Goal: Information Seeking & Learning: Check status

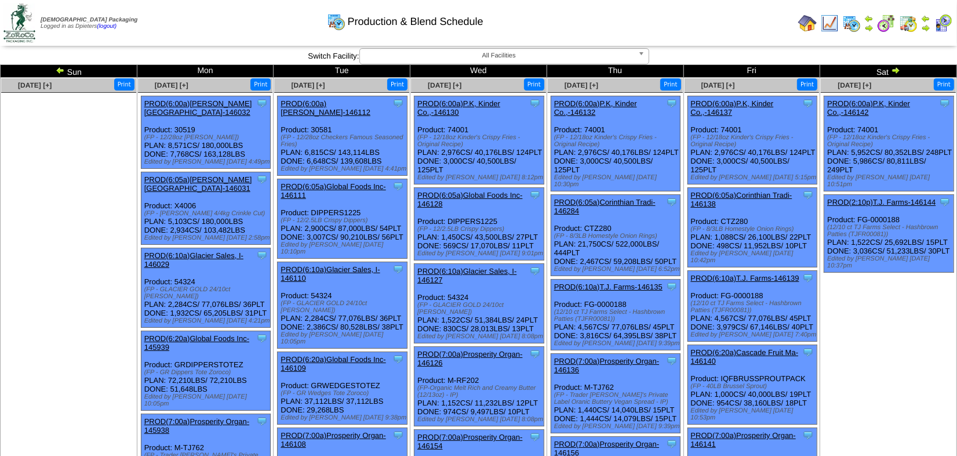
click at [895, 72] on img at bounding box center [895, 69] width 9 height 9
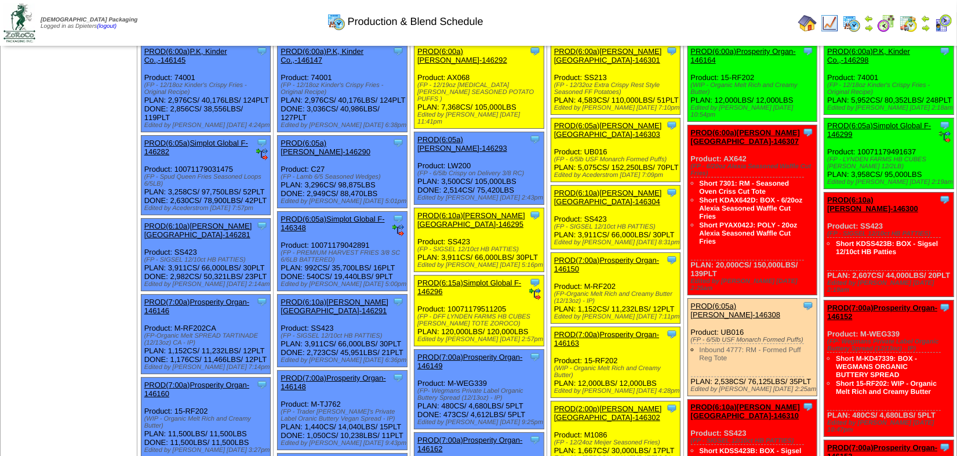
scroll to position [105, 0]
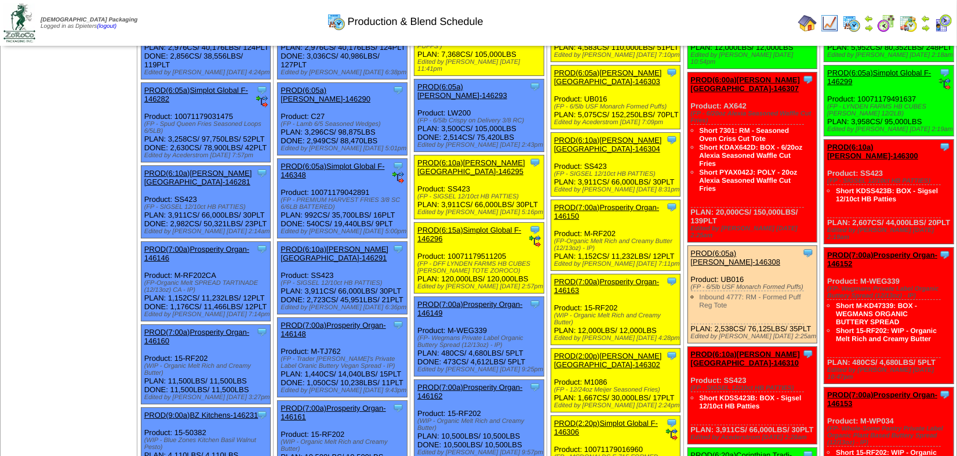
click at [466, 297] on div "Clone Item PROD(7:00a)Prosperity Organ-146149 Prosperity Organic Foods Inc Sche…" at bounding box center [478, 336] width 129 height 79
click at [467, 300] on link "PROD(7:00a)Prosperity Organ-146149" at bounding box center [469, 308] width 105 height 17
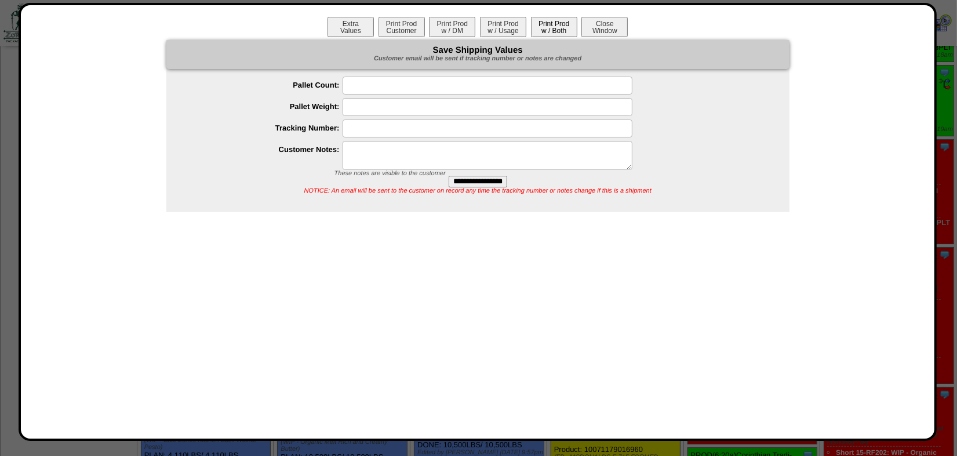
click at [550, 28] on button "Print Prod w / Both" at bounding box center [554, 27] width 46 height 20
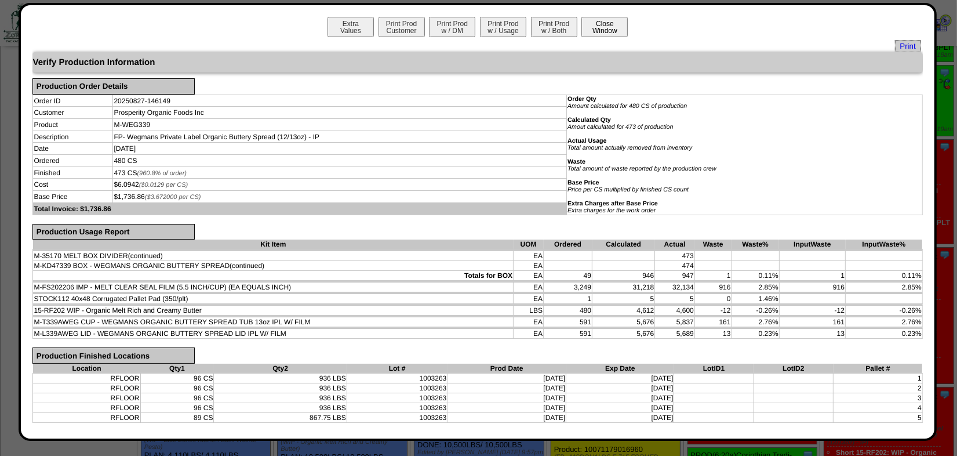
click at [585, 30] on button "Close Window" at bounding box center [604, 27] width 46 height 20
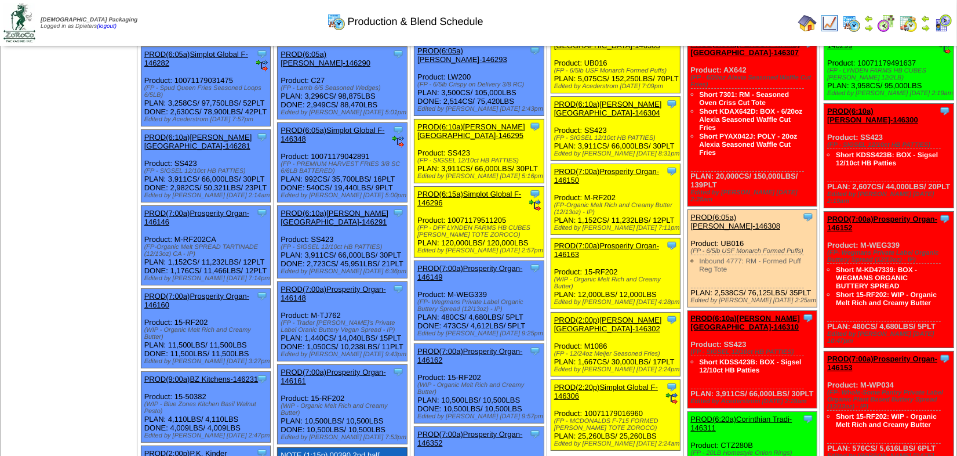
scroll to position [158, 0]
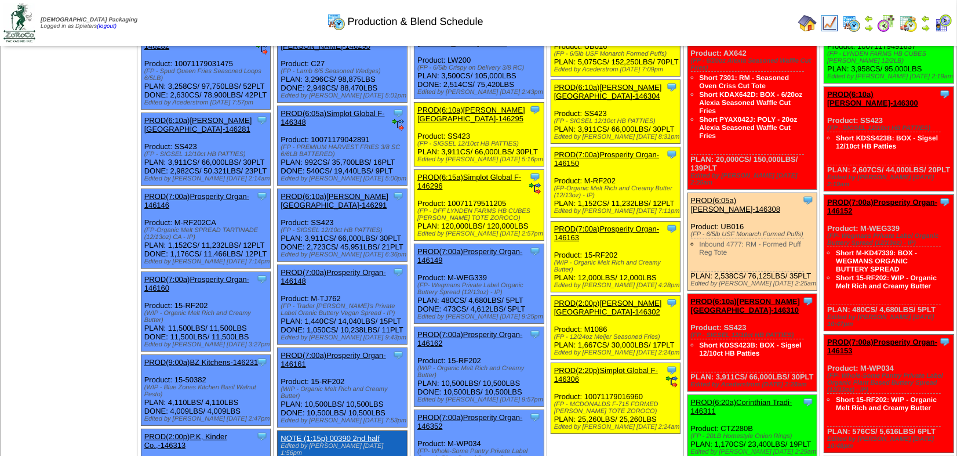
click at [482, 330] on link "PROD(7:00a)Prosperity Organ-146162" at bounding box center [469, 338] width 105 height 17
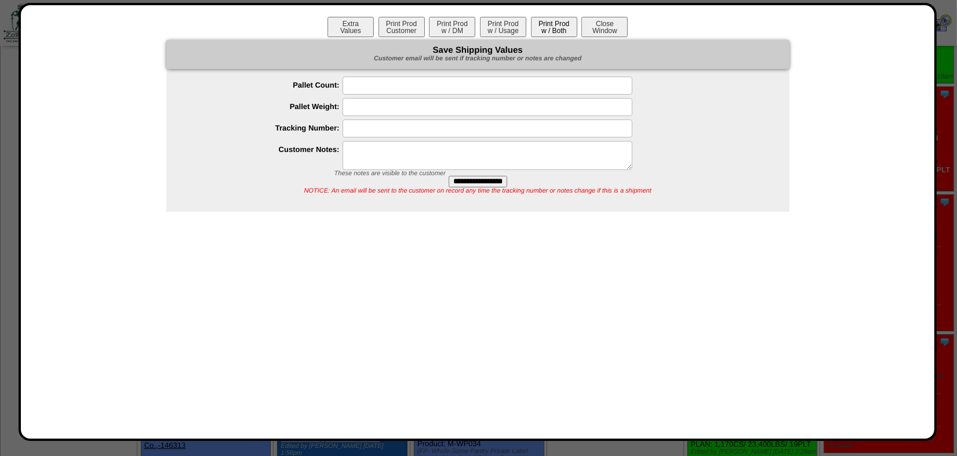
click at [546, 26] on button "Print Prod w / Both" at bounding box center [554, 27] width 46 height 20
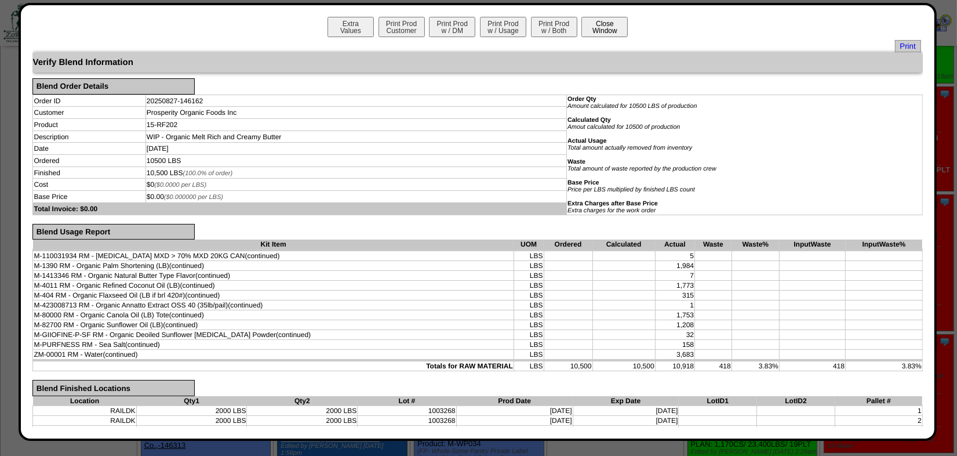
click at [614, 23] on button "Close Window" at bounding box center [604, 27] width 46 height 20
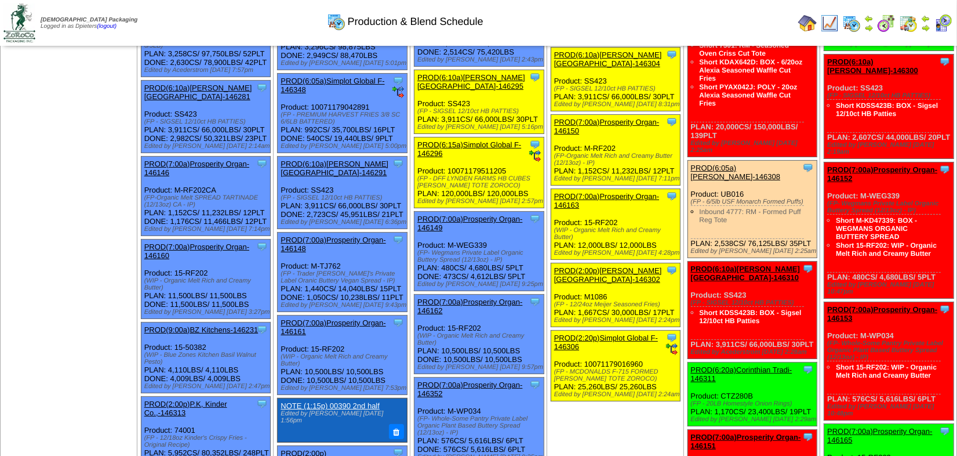
scroll to position [210, 0]
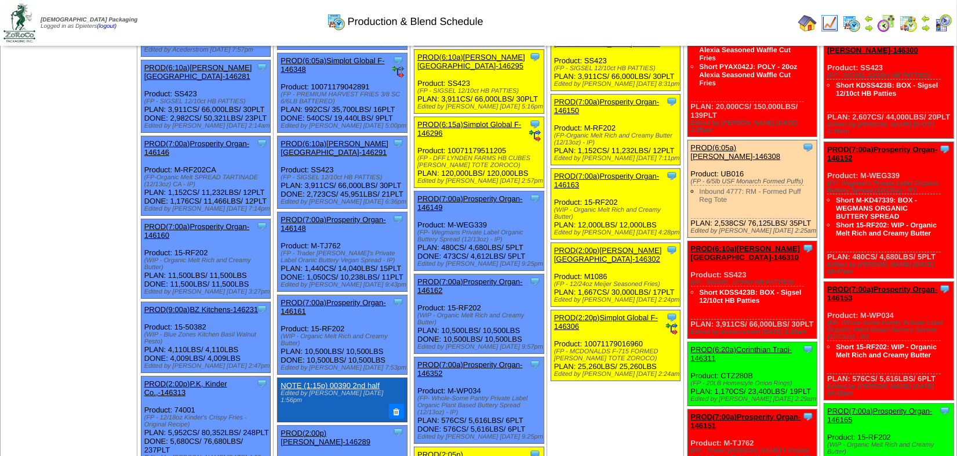
click at [502, 360] on link "PROD(7:00a)Prosperity Organ-146352" at bounding box center [469, 368] width 105 height 17
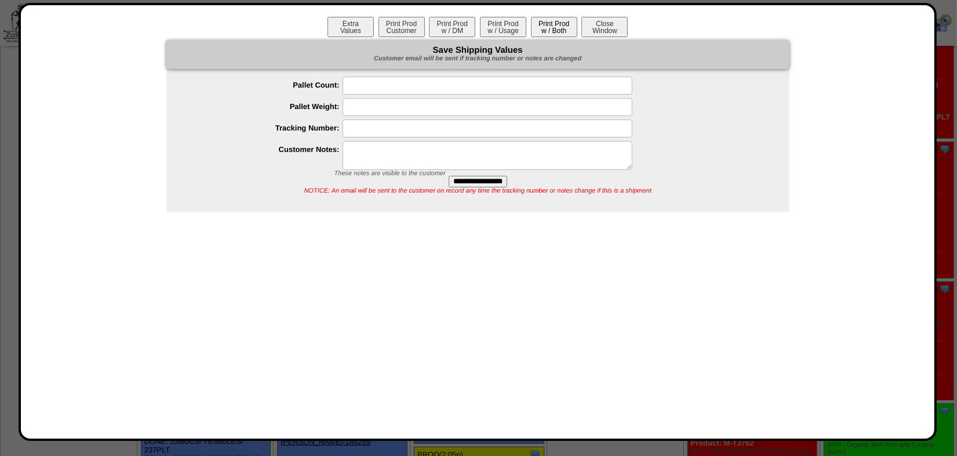
click at [546, 28] on button "Print Prod w / Both" at bounding box center [554, 27] width 46 height 20
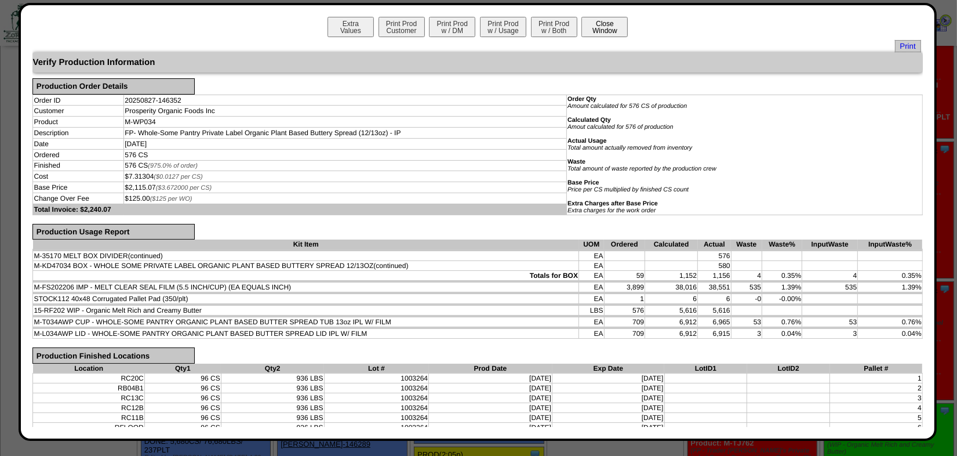
click at [591, 33] on button "Close Window" at bounding box center [604, 27] width 46 height 20
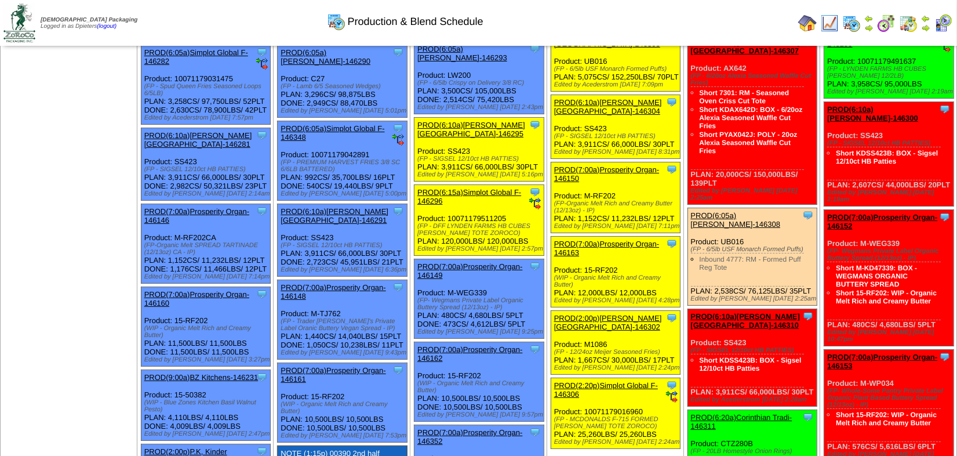
scroll to position [210, 0]
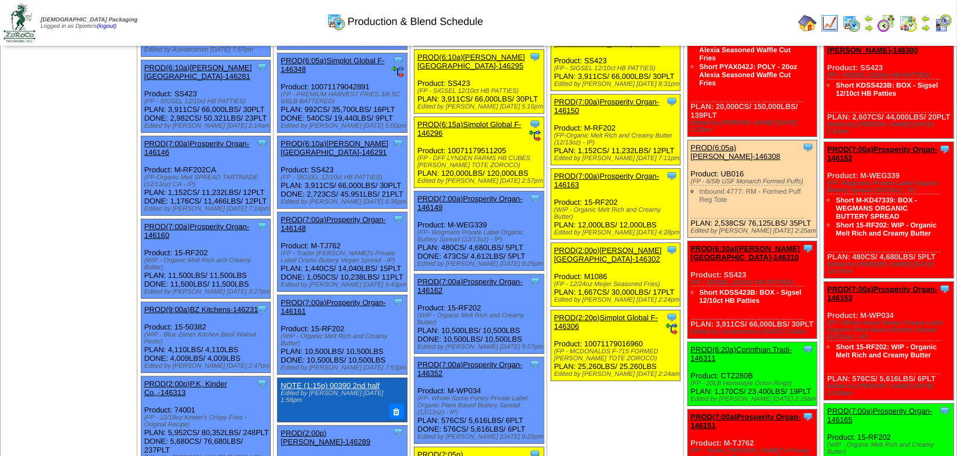
click at [352, 215] on link "PROD(7:00a)Prosperity Organ-146148" at bounding box center [332, 223] width 105 height 17
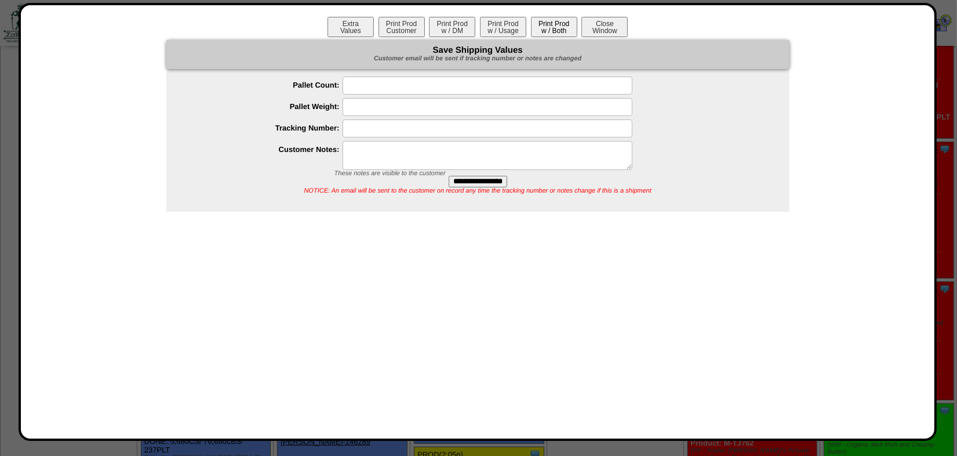
click at [563, 24] on button "Print Prod w / Both" at bounding box center [554, 27] width 46 height 20
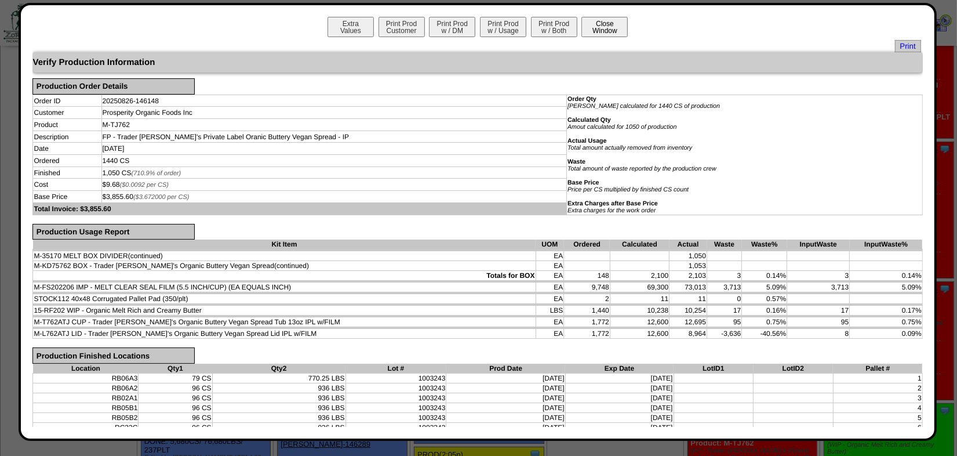
click at [608, 31] on button "Close Window" at bounding box center [604, 27] width 46 height 20
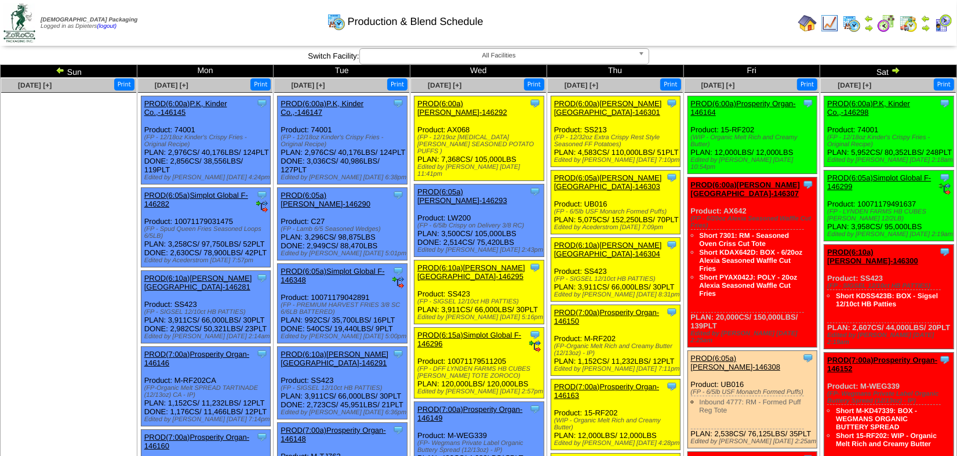
click at [213, 232] on div "Clone Item PROD(6:05a)Simplot Global F-146282 Simplot Global Food, LLC Schedule…" at bounding box center [205, 227] width 129 height 79
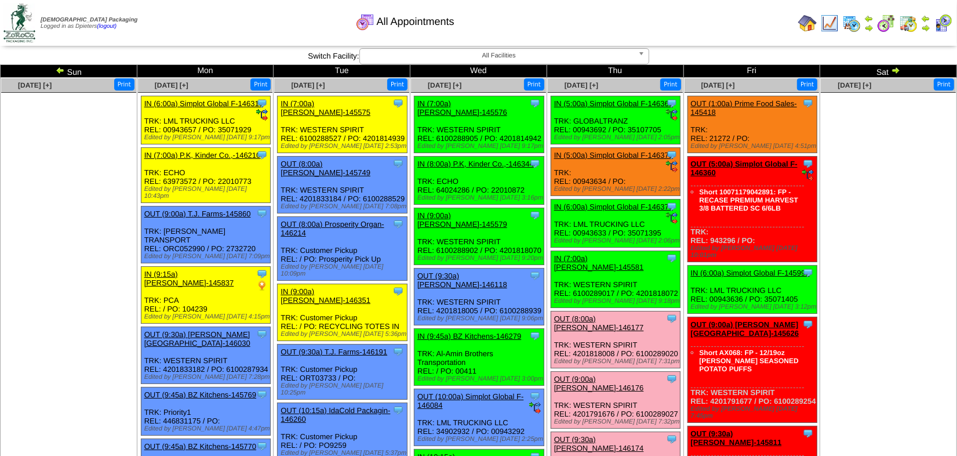
click at [89, 263] on ul at bounding box center [68, 180] width 135 height 174
click at [807, 16] on img at bounding box center [807, 23] width 19 height 19
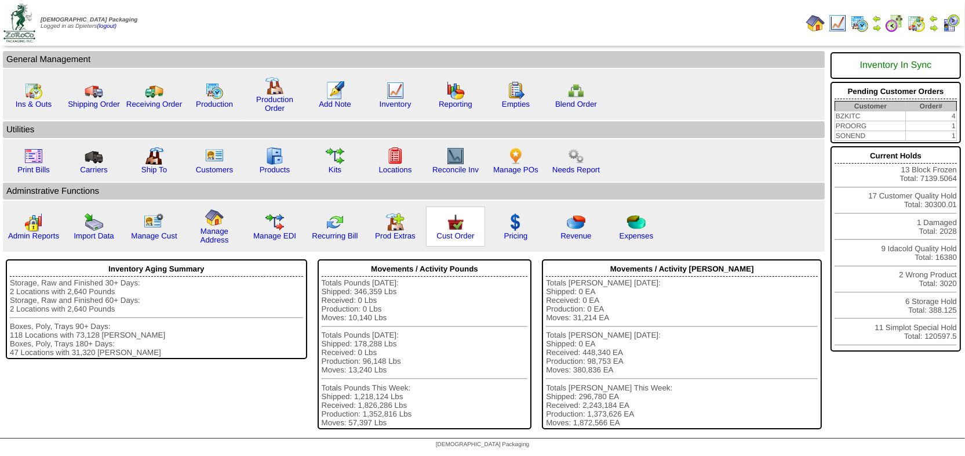
click at [447, 224] on img at bounding box center [455, 222] width 19 height 19
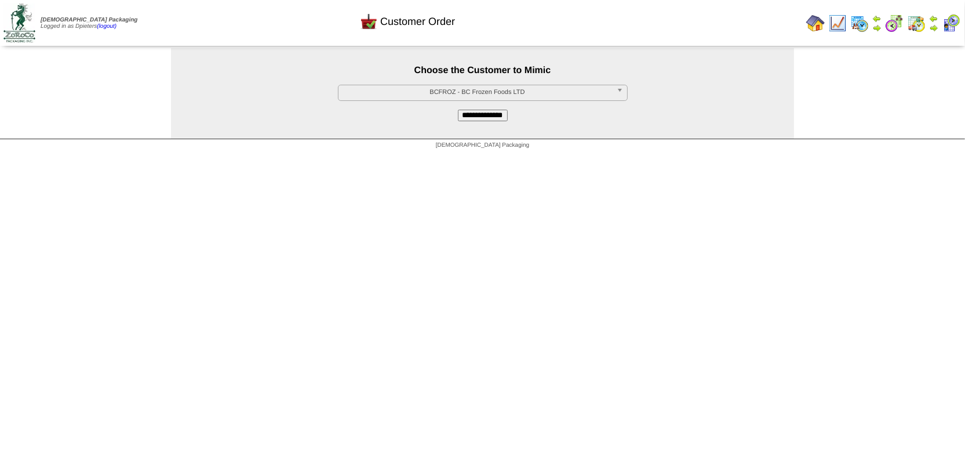
click at [389, 89] on span "BCFROZ - BC Frozen Foods LTD" at bounding box center [477, 92] width 269 height 14
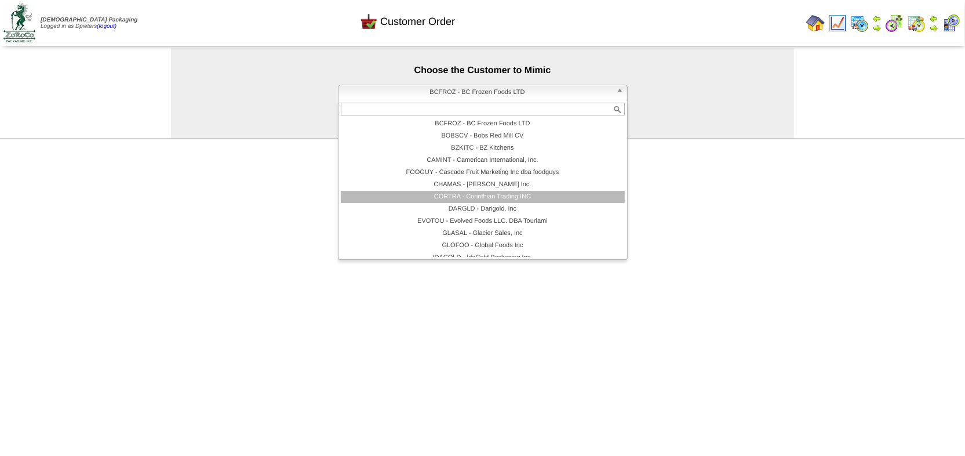
click at [423, 198] on li "CORTRA - Corinthian Trading INC" at bounding box center [483, 197] width 284 height 12
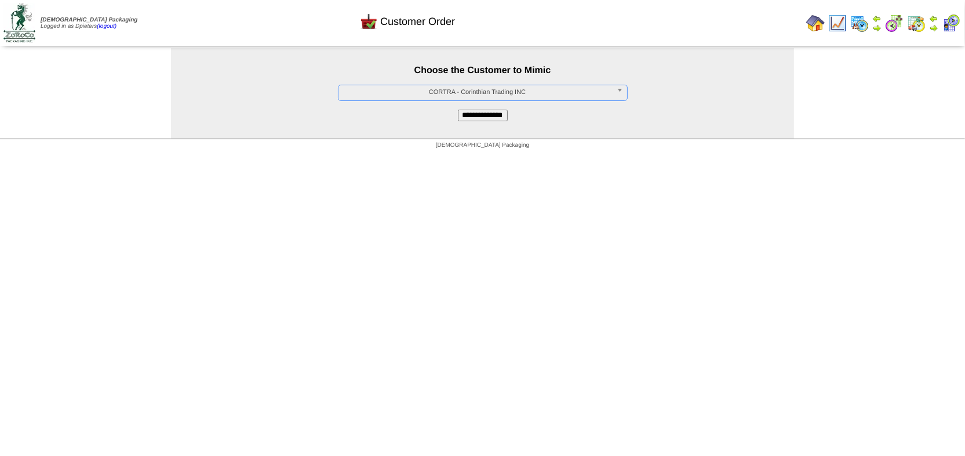
click at [478, 119] on input "**********" at bounding box center [483, 116] width 50 height 12
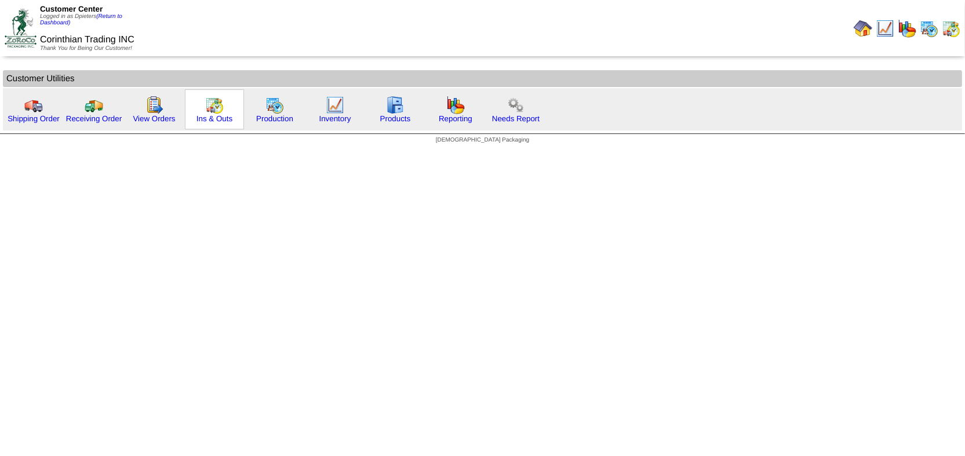
click at [213, 105] on img at bounding box center [214, 105] width 19 height 19
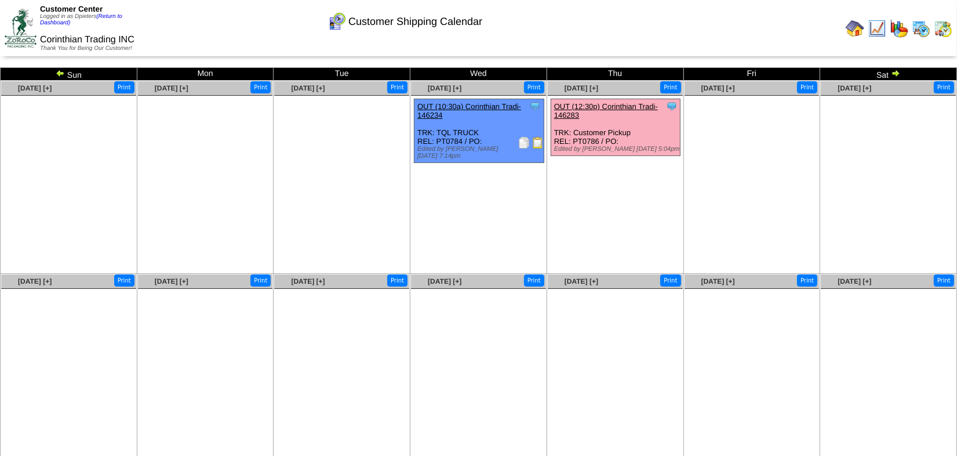
click at [897, 76] on img at bounding box center [895, 72] width 9 height 9
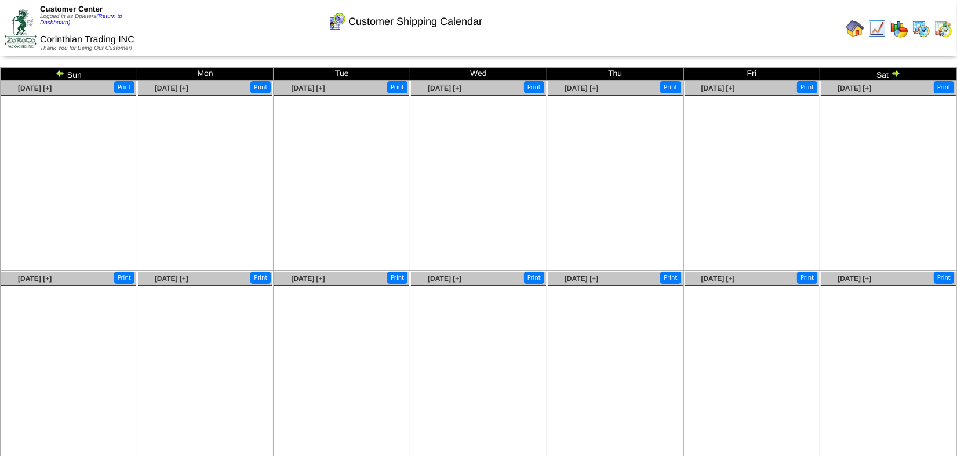
click at [58, 71] on img at bounding box center [60, 72] width 9 height 9
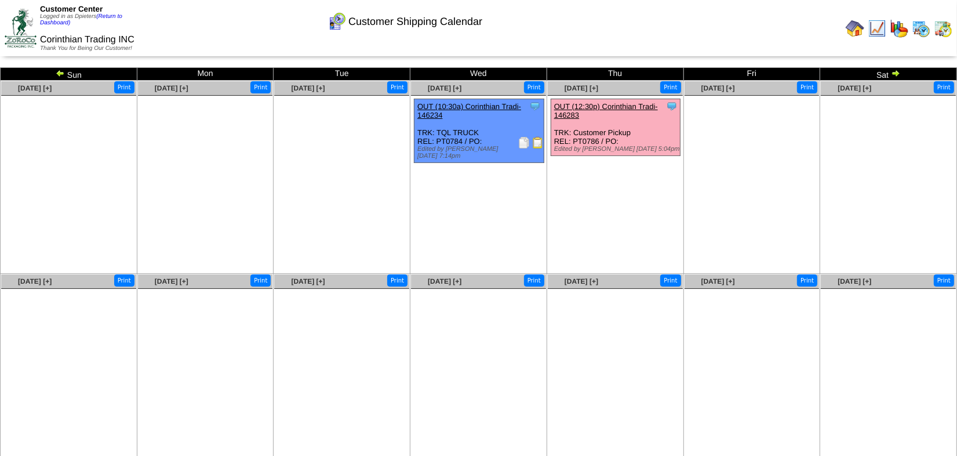
click at [58, 71] on img at bounding box center [60, 72] width 9 height 9
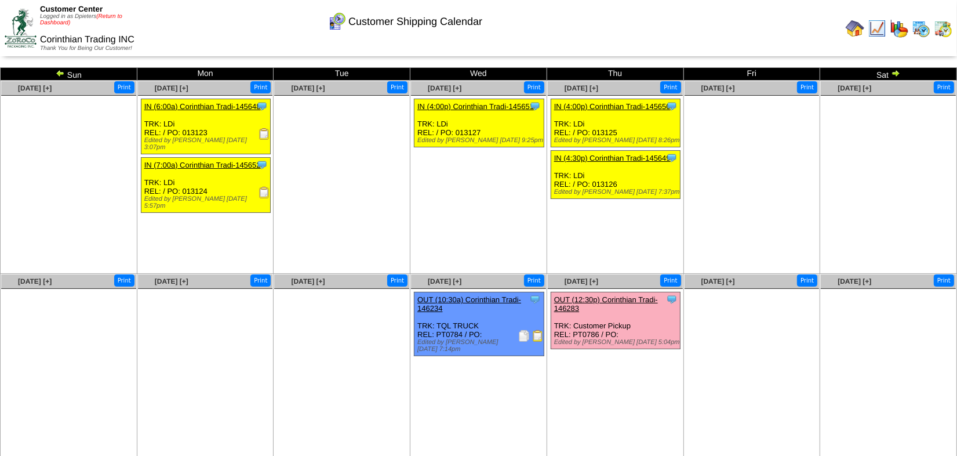
click at [108, 13] on link "(Return to Dashboard)" at bounding box center [81, 19] width 82 height 13
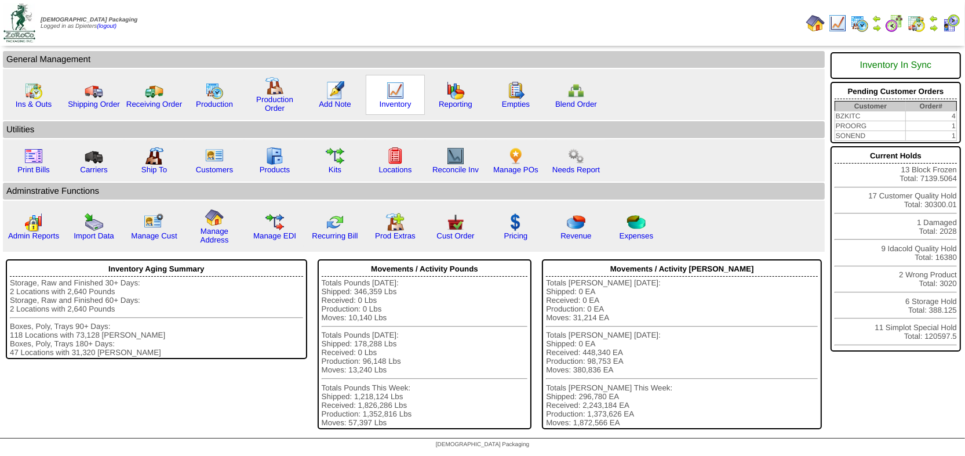
click at [389, 81] on img at bounding box center [395, 90] width 19 height 19
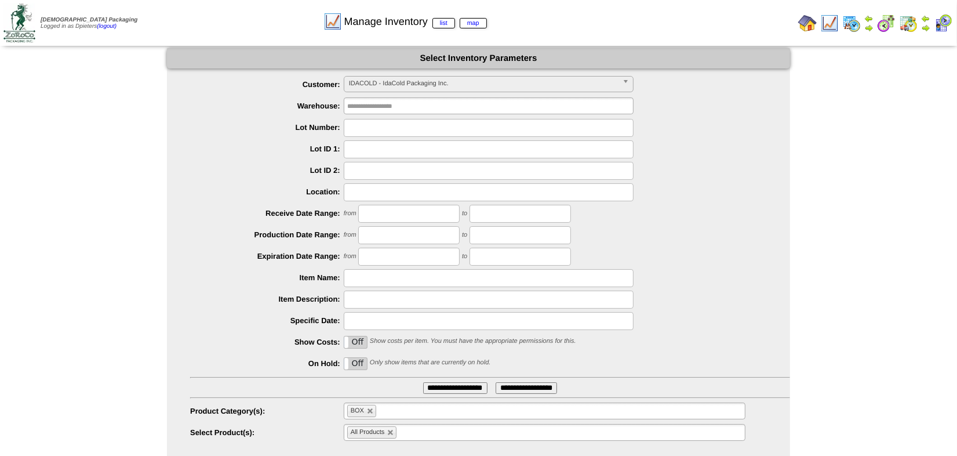
click at [391, 79] on span "IDACOLD - IdaCold Packaging Inc." at bounding box center [483, 83] width 269 height 14
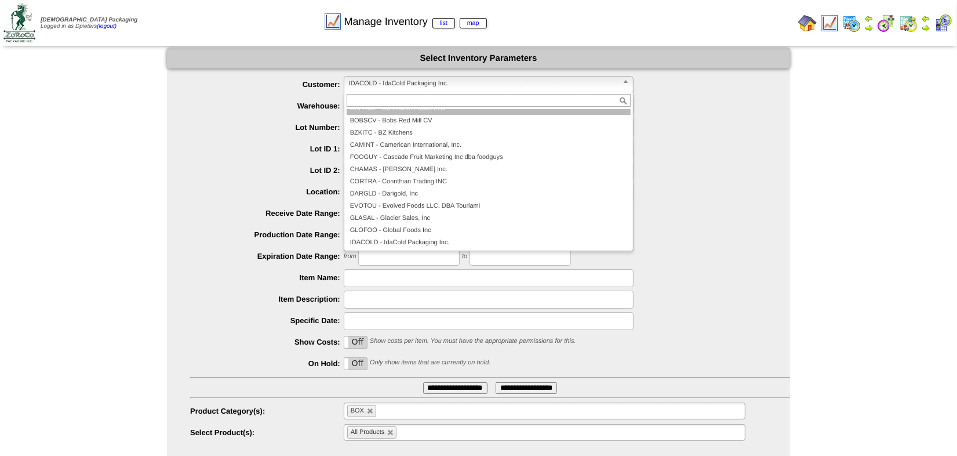
scroll to position [12, 0]
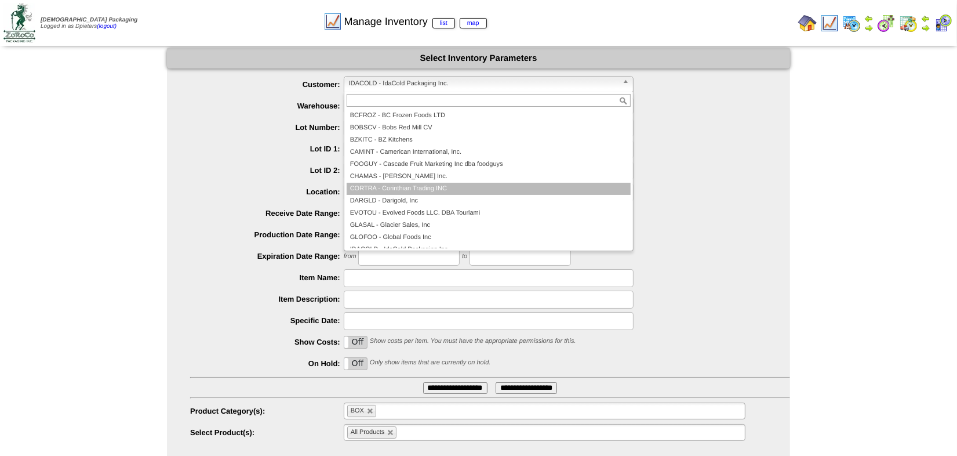
click at [416, 185] on li "CORTRA - Corinthian Trading INC" at bounding box center [489, 189] width 284 height 12
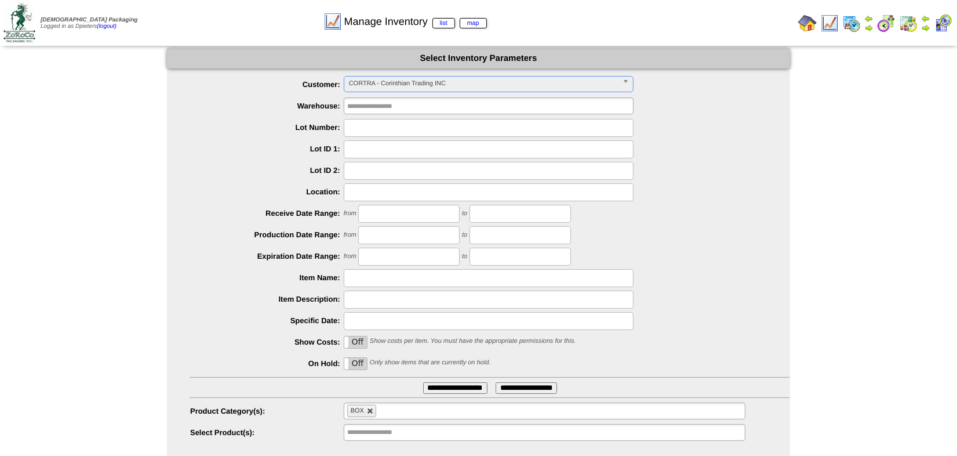
click at [370, 411] on link at bounding box center [370, 410] width 7 height 7
type input "**********"
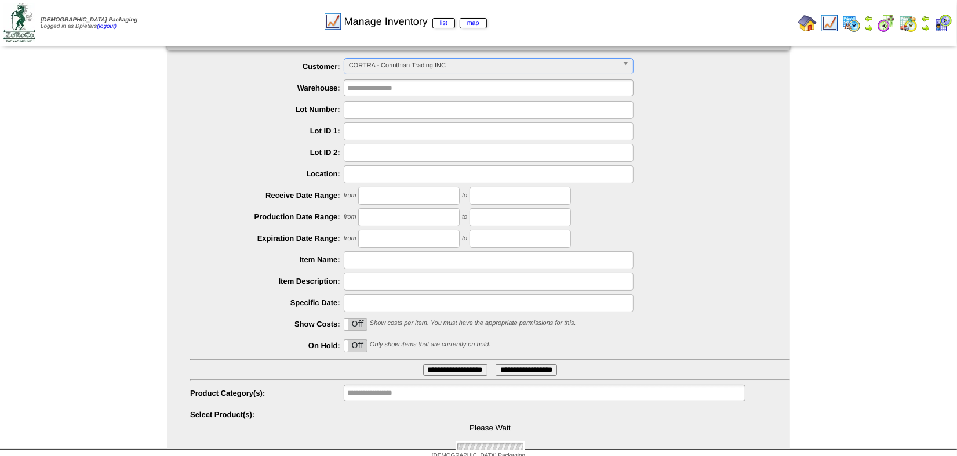
scroll to position [27, 0]
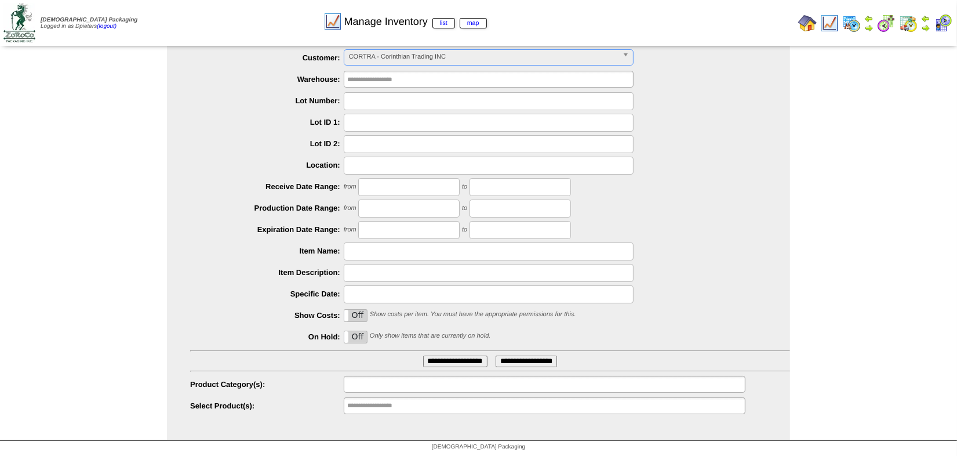
click at [347, 382] on input "text" at bounding box center [384, 384] width 74 height 14
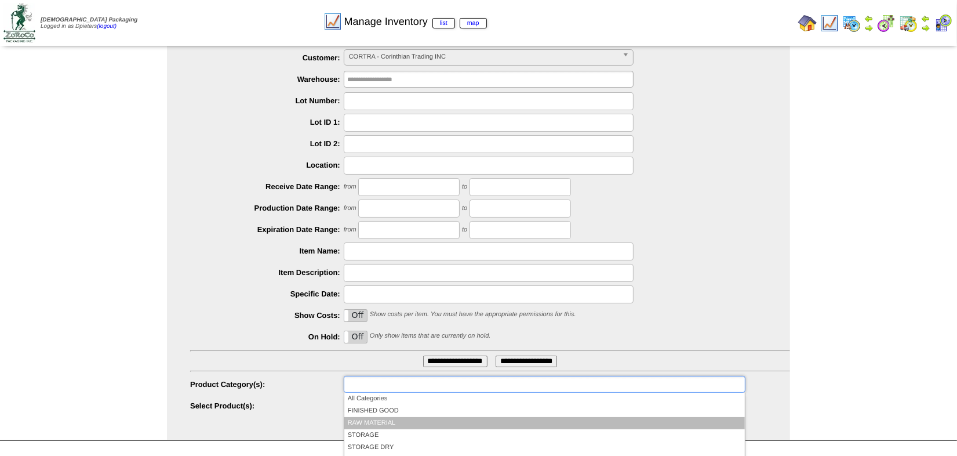
click at [407, 422] on li "RAW MATERIAL" at bounding box center [544, 423] width 400 height 12
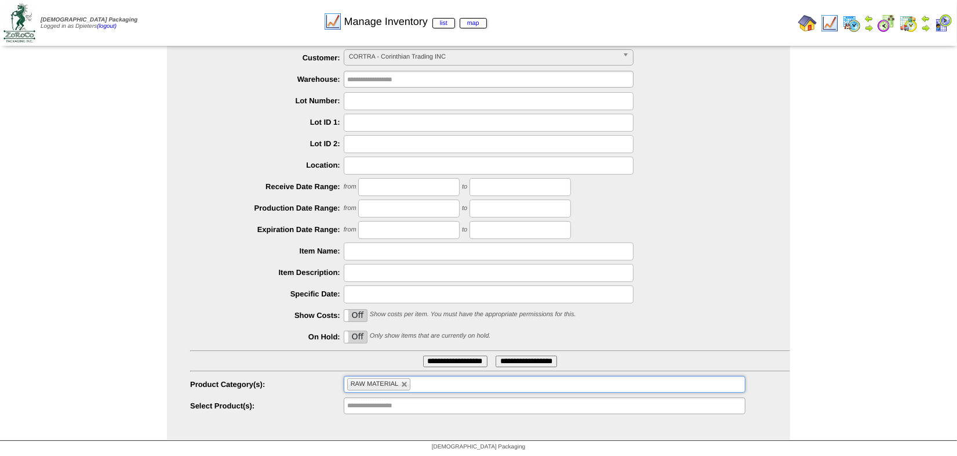
click at [454, 363] on input "**********" at bounding box center [455, 361] width 64 height 12
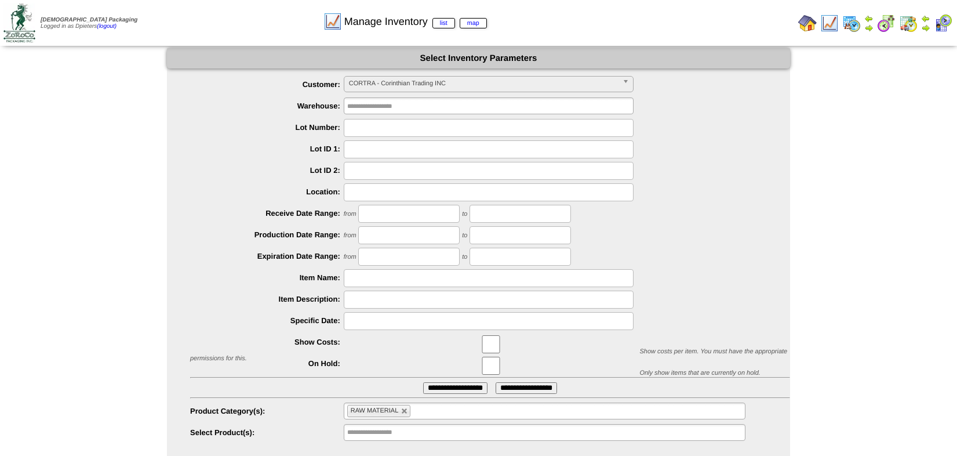
scroll to position [27, 0]
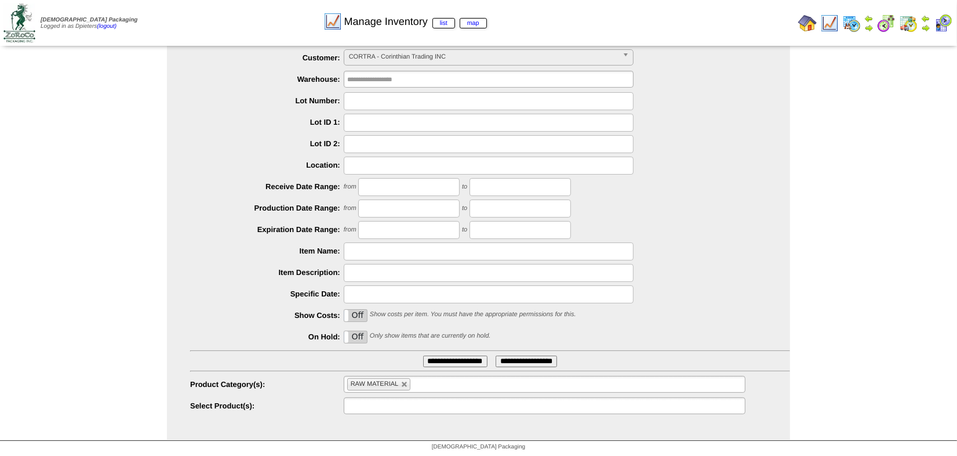
click at [387, 409] on input "text" at bounding box center [384, 405] width 74 height 14
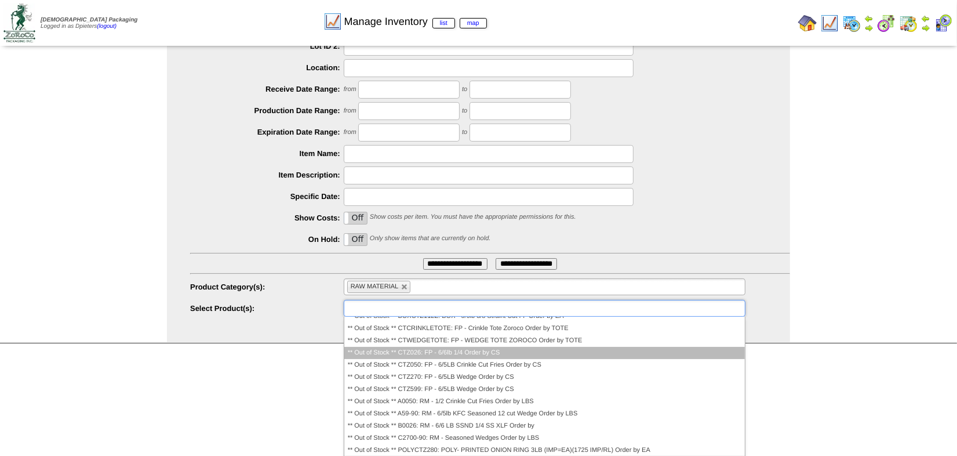
scroll to position [0, 0]
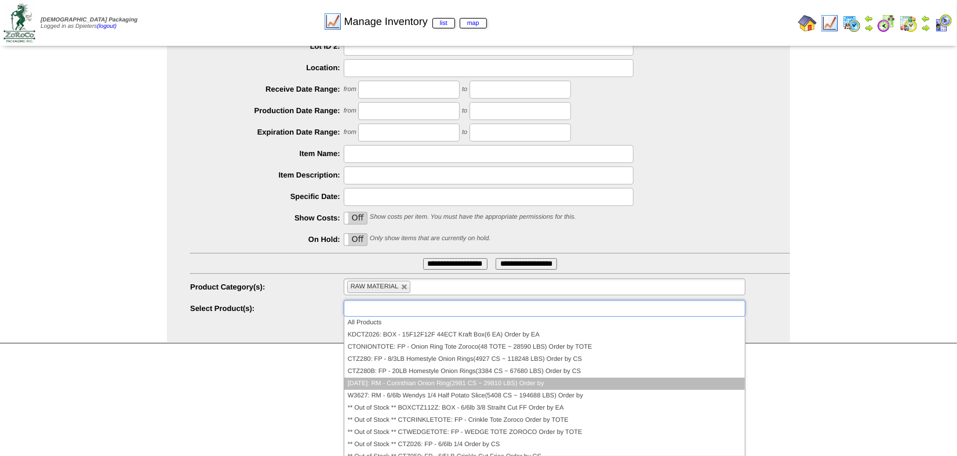
click at [603, 382] on li "AD280: RM - Corinthian Onion Ring(2981 CS ~ 29810 LBS) Order by" at bounding box center [544, 383] width 400 height 12
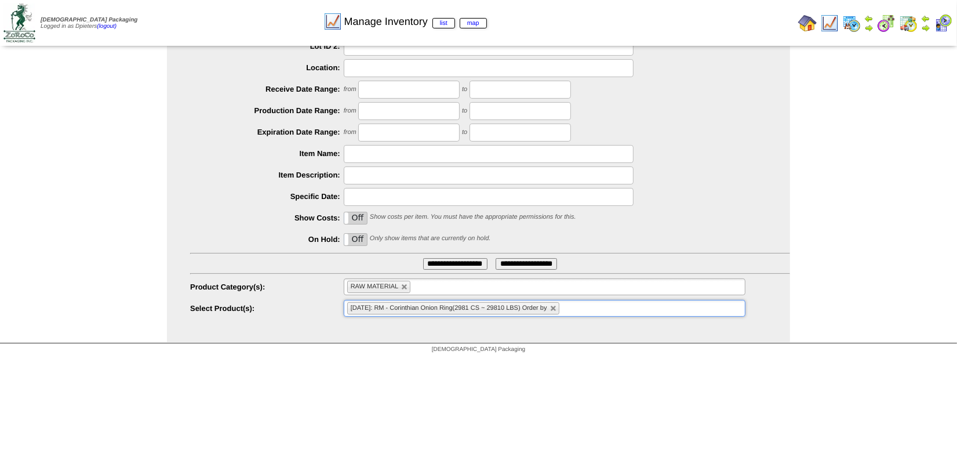
click at [449, 264] on input "**********" at bounding box center [455, 264] width 64 height 12
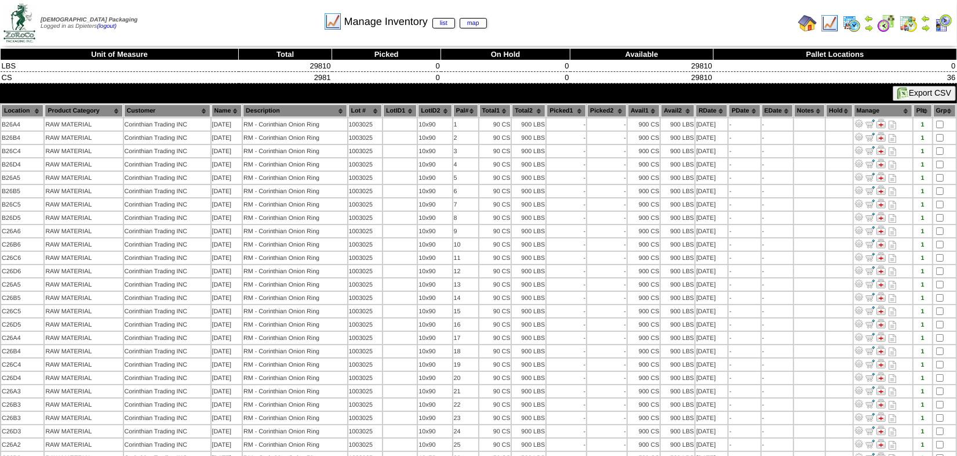
click at [562, 259] on table "Location Product Category Customer Name Description Lot # LotID1 LotID2 1 -" at bounding box center [478, 350] width 957 height 495
click at [634, 24] on div "Manage Inventory list map" at bounding box center [404, 18] width 549 height 32
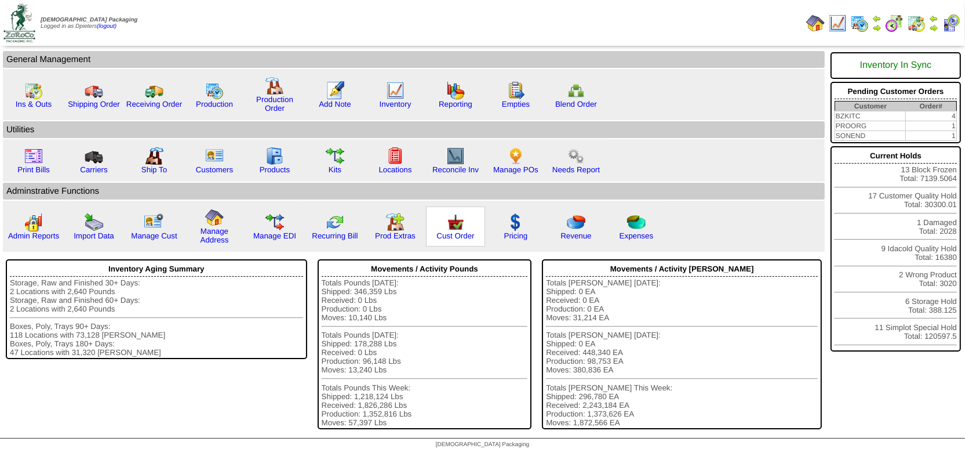
click at [449, 225] on img at bounding box center [455, 222] width 19 height 19
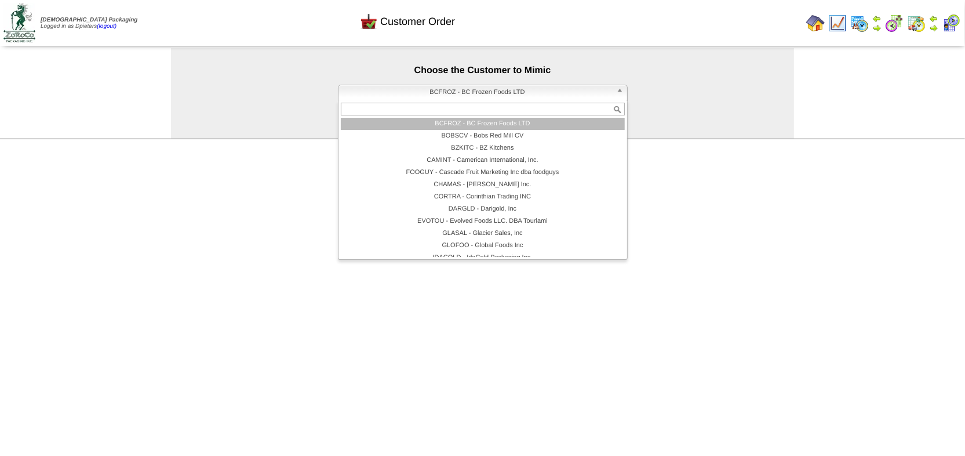
click at [369, 88] on span "BCFROZ - BC Frozen Foods LTD" at bounding box center [477, 92] width 269 height 14
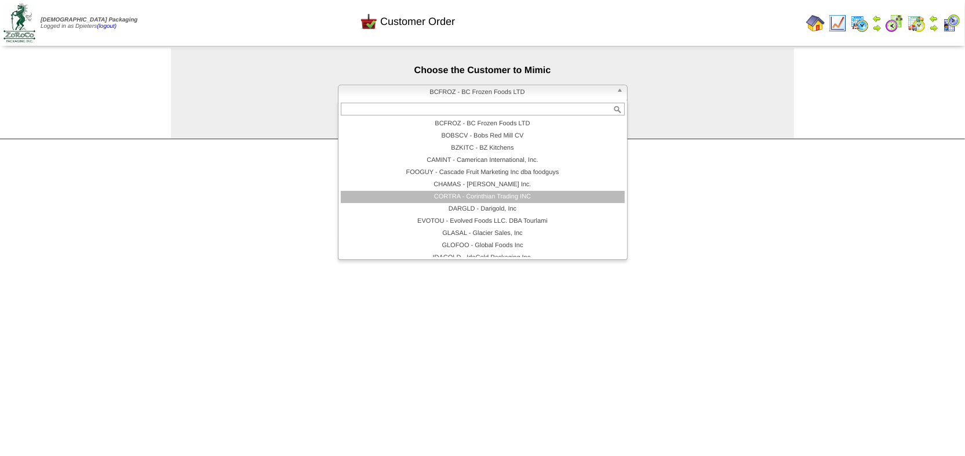
click at [417, 196] on li "CORTRA - Corinthian Trading INC" at bounding box center [483, 197] width 284 height 12
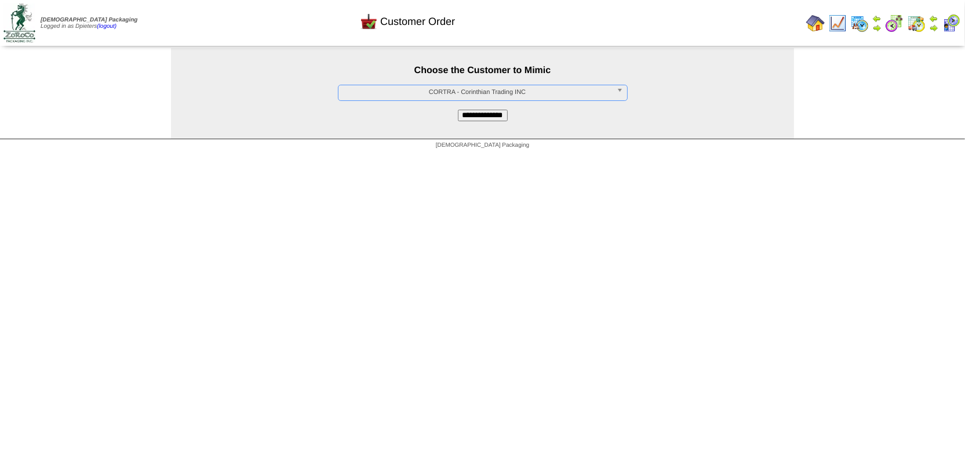
click at [460, 116] on input "**********" at bounding box center [483, 116] width 50 height 12
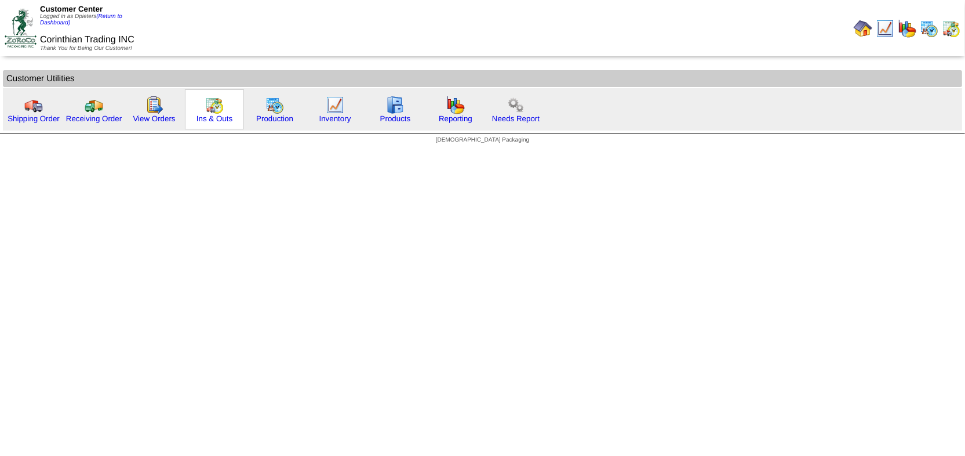
click at [213, 104] on img at bounding box center [214, 105] width 19 height 19
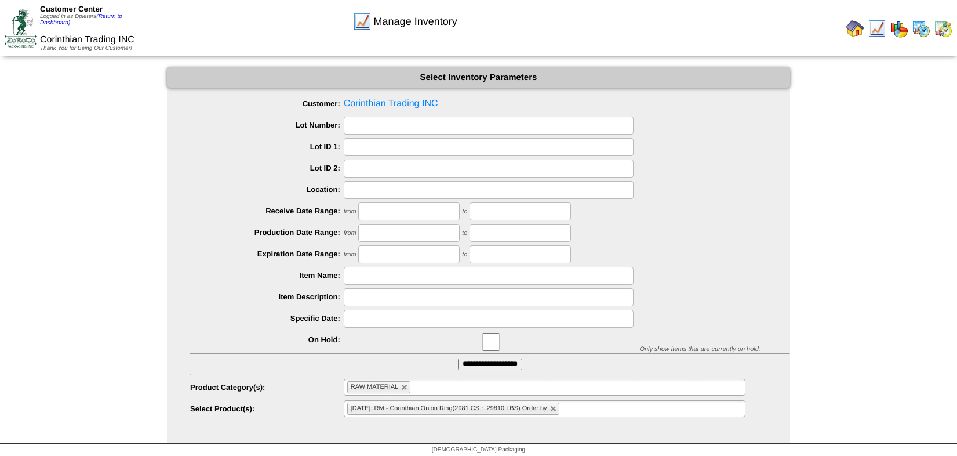
scroll to position [3, 0]
